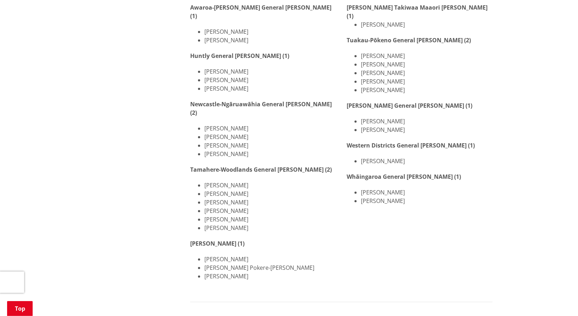
scroll to position [290, 0]
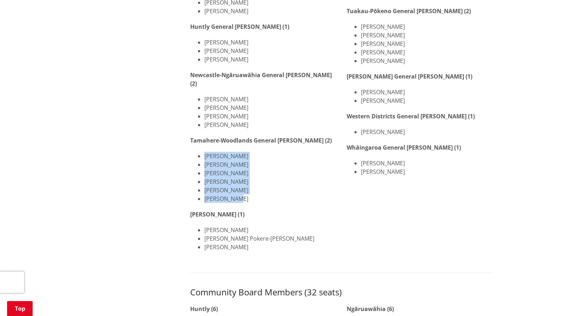
drag, startPoint x: 205, startPoint y: 138, endPoint x: 243, endPoint y: 182, distance: 58.3
click at [243, 182] on ul "[PERSON_NAME] [PERSON_NAME] [PERSON_NAME] [PERSON_NAME] [PERSON_NAME] [PERSON_N…" at bounding box center [263, 177] width 146 height 51
copy ul "[PERSON_NAME] [PERSON_NAME] [PERSON_NAME] [PERSON_NAME] [PERSON_NAME] [PERSON_N…"
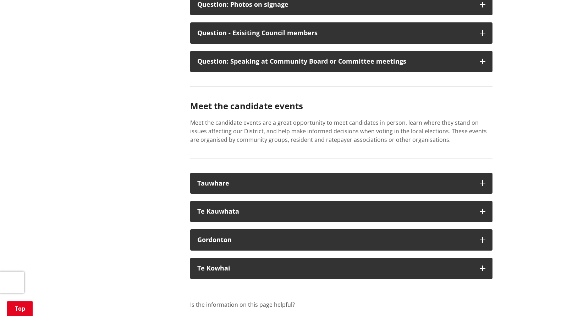
scroll to position [1195, 0]
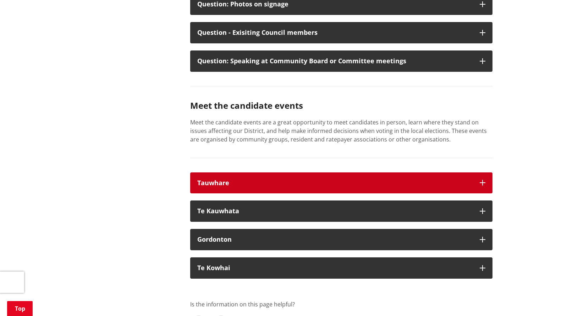
click at [243, 179] on div "Tauwhare" at bounding box center [334, 182] width 275 height 7
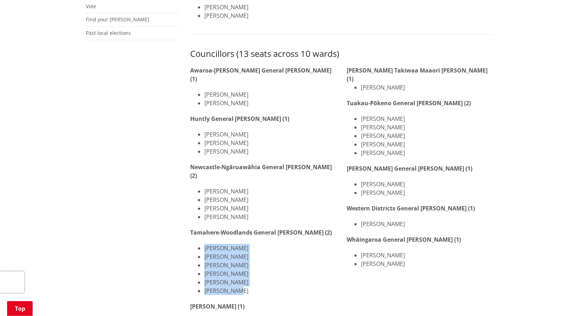
scroll to position [217, 0]
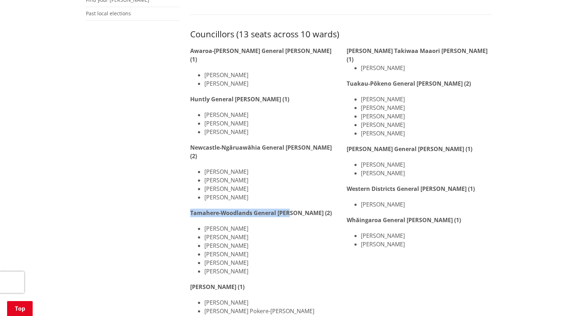
drag, startPoint x: 191, startPoint y: 192, endPoint x: 292, endPoint y: 192, distance: 100.4
click at [292, 209] on strong "Tamahere-Woodlands General [PERSON_NAME] (2)" at bounding box center [261, 213] width 142 height 8
copy strong "Tamahere-Woodlands General [PERSON_NAME]"
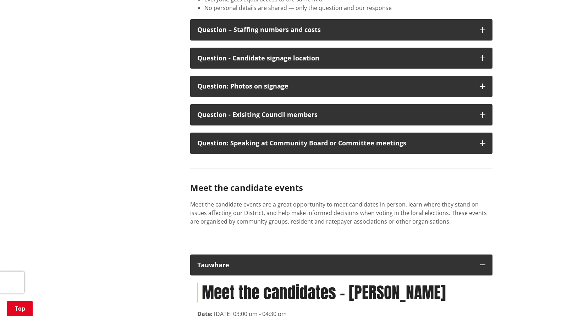
scroll to position [1122, 0]
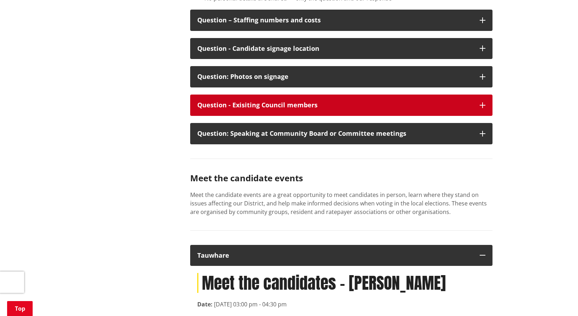
click at [246, 102] on div "Question - Exisiting Council members" at bounding box center [334, 105] width 275 height 7
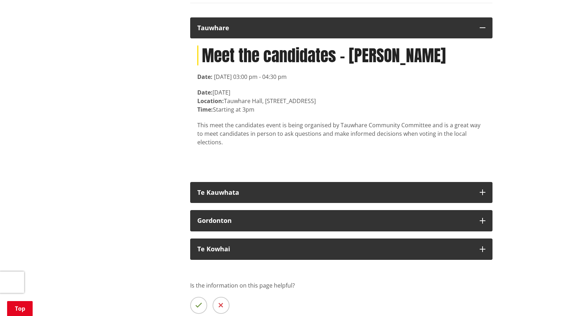
scroll to position [1521, 0]
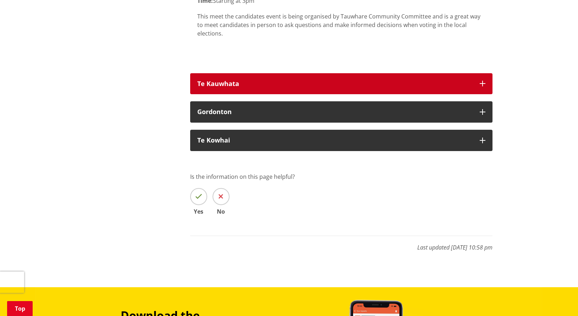
click at [472, 80] on div "Te Kauwhata" at bounding box center [334, 83] width 275 height 7
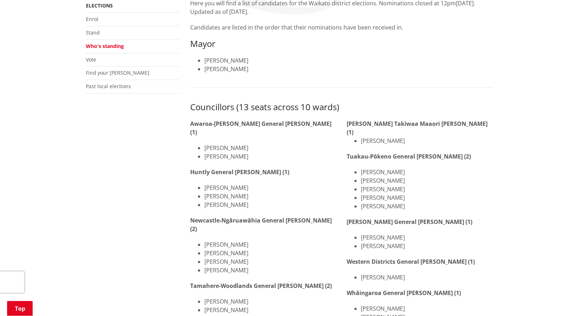
scroll to position [0, 0]
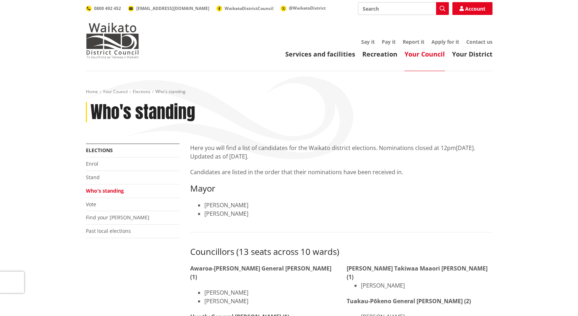
click at [272, 155] on p "Here you will find a list of candidates for the Waikato district elections. Nom…" at bounding box center [341, 151] width 302 height 17
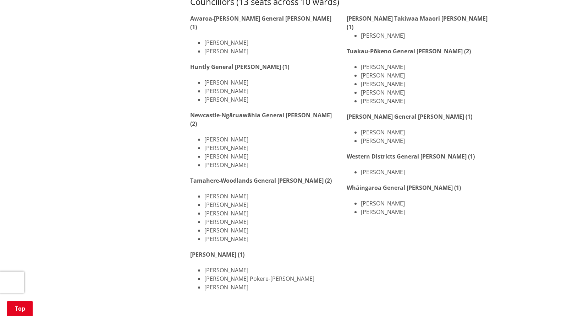
scroll to position [290, 0]
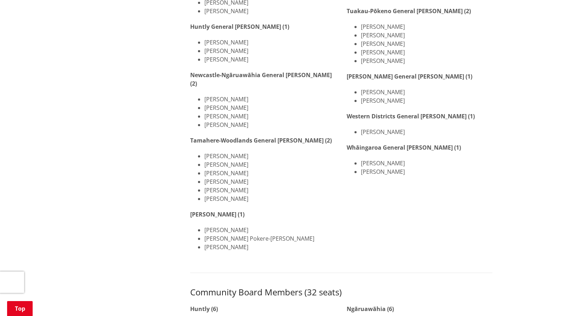
drag, startPoint x: 206, startPoint y: 147, endPoint x: 250, endPoint y: 147, distance: 44.0
click at [250, 160] on li "[PERSON_NAME]" at bounding box center [270, 164] width 132 height 9
copy li "[PERSON_NAME]"
